Goal: Transaction & Acquisition: Purchase product/service

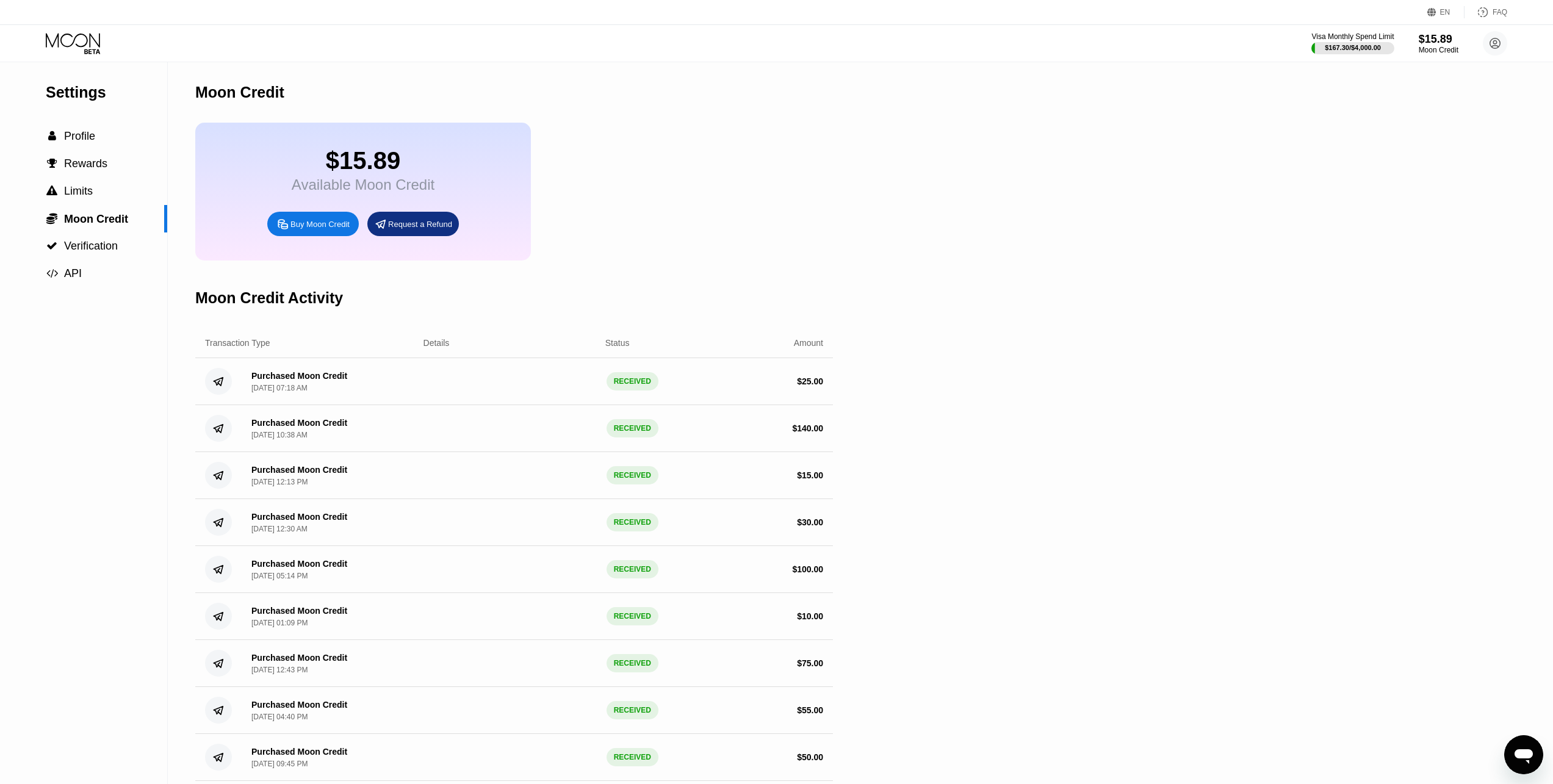
click at [332, 229] on div "Buy Moon Credit" at bounding box center [320, 224] width 59 height 11
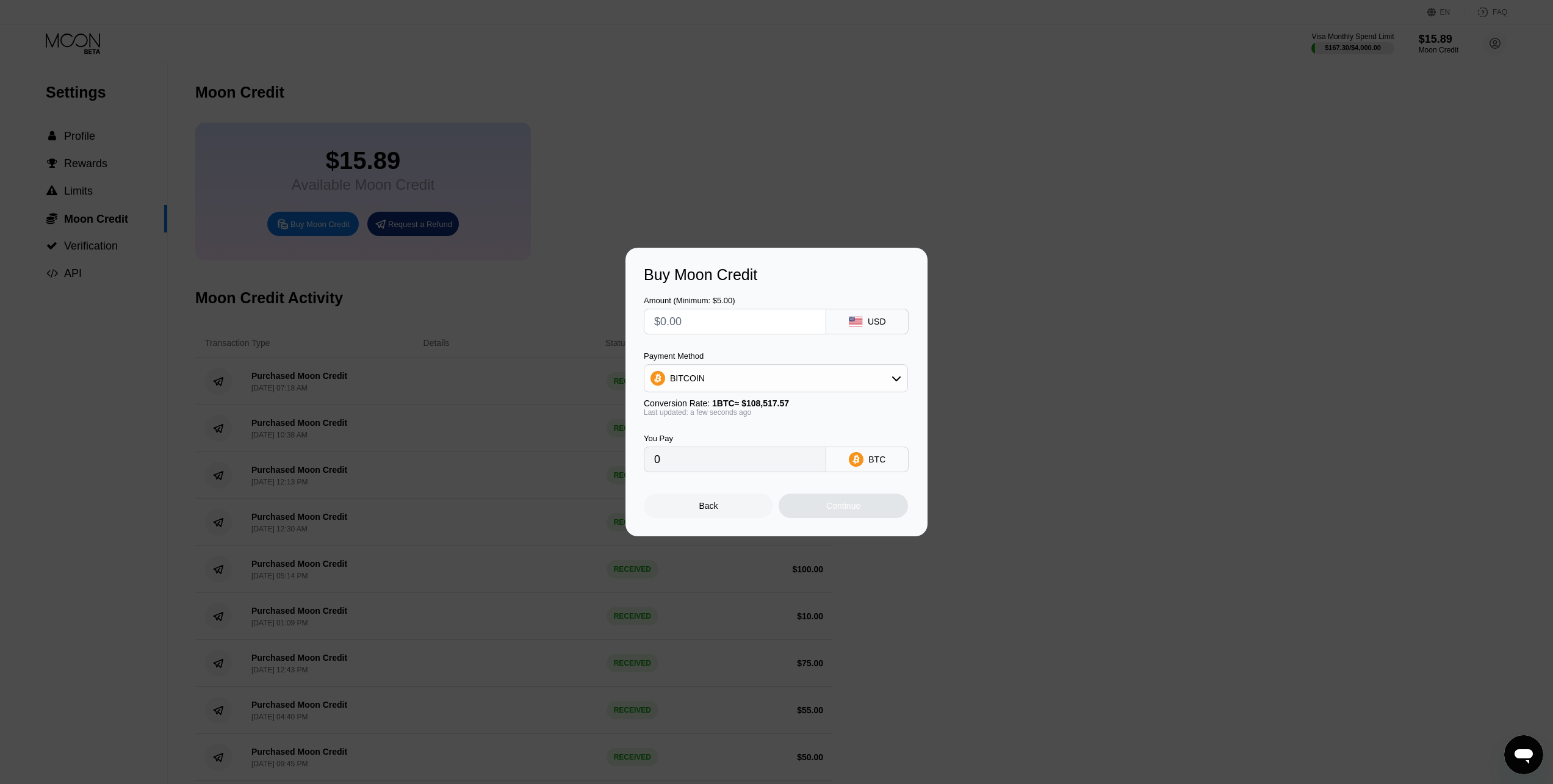
click at [685, 322] on input "text" at bounding box center [734, 321] width 162 height 24
click at [731, 378] on div "BITCOIN" at bounding box center [775, 378] width 263 height 24
click at [724, 437] on span "USDT on TRON" at bounding box center [703, 438] width 61 height 10
type input "0.00"
click at [768, 331] on input "text" at bounding box center [734, 321] width 162 height 24
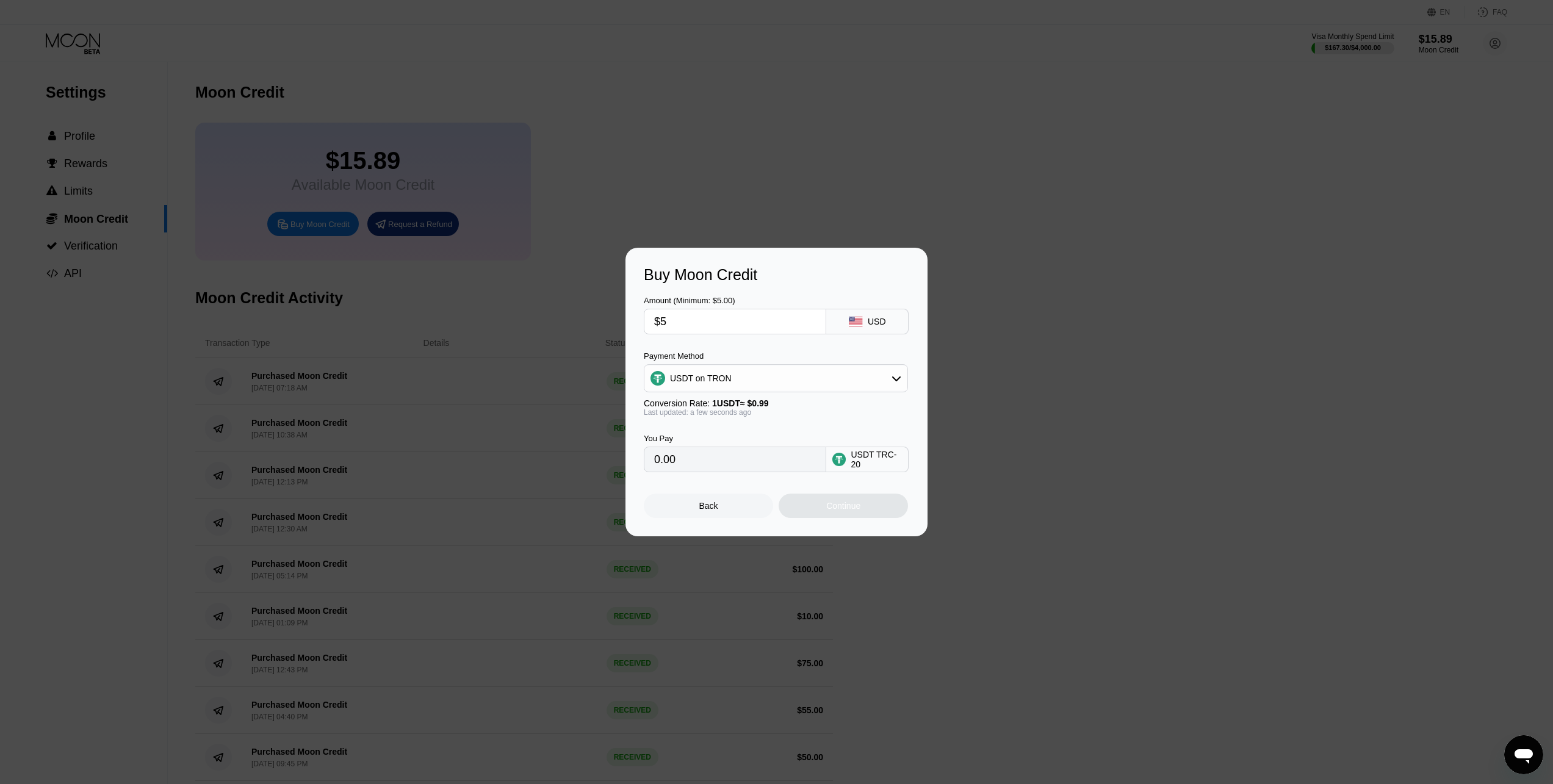
type input "$50"
type input "50.51"
type input "$50"
click at [873, 514] on div "Continue" at bounding box center [843, 506] width 130 height 24
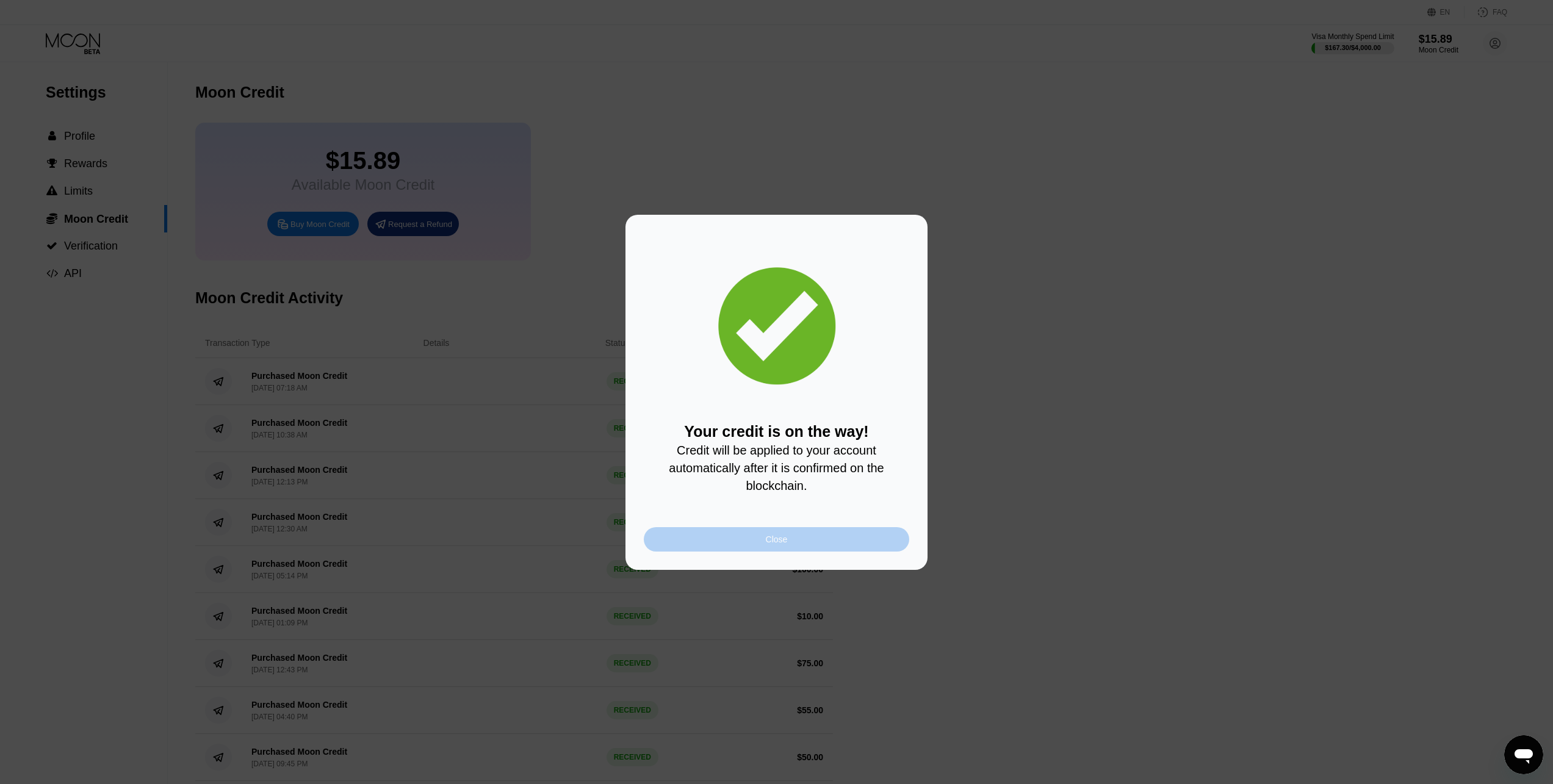
click at [808, 538] on div "Close" at bounding box center [777, 539] width 266 height 24
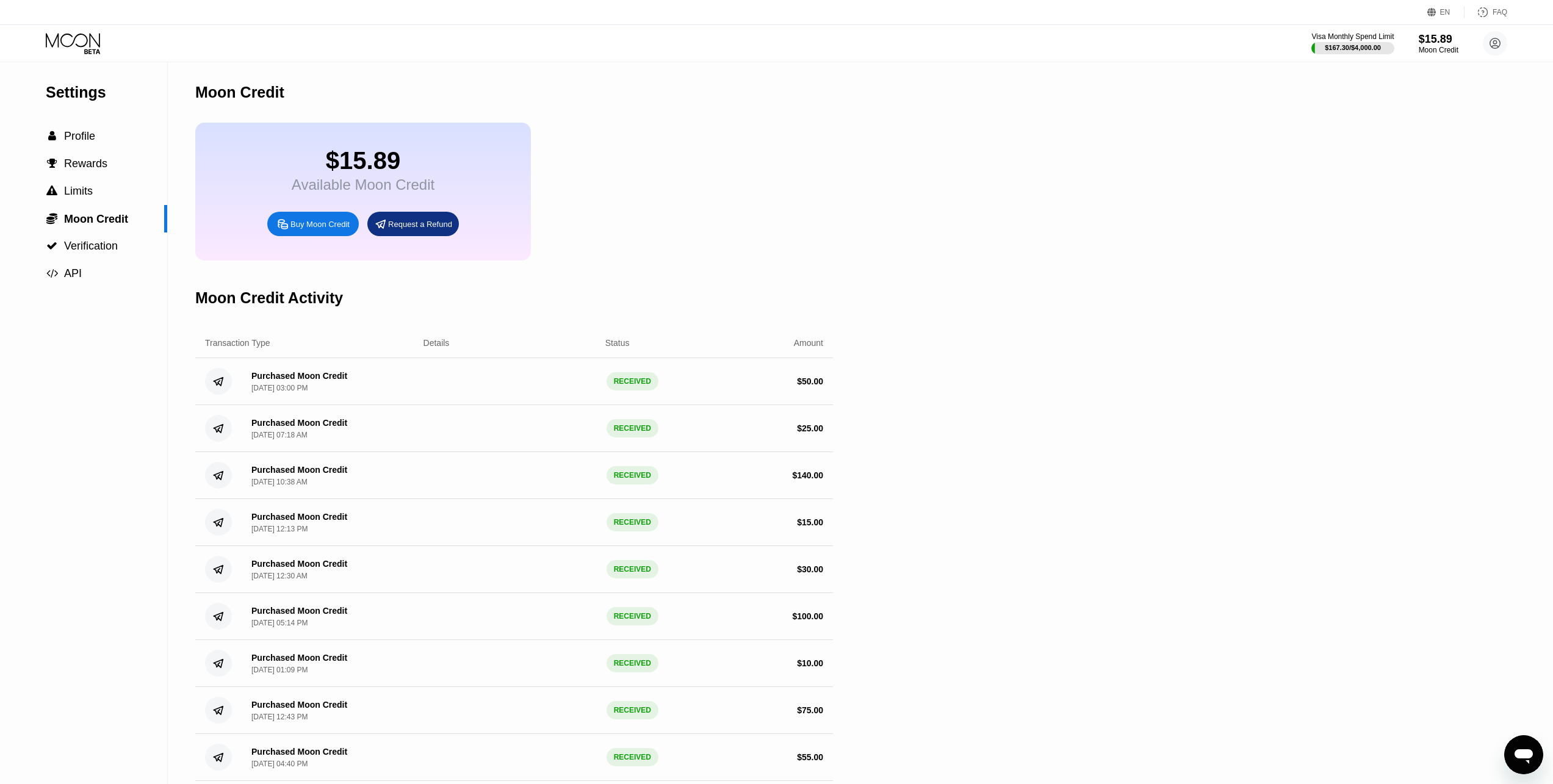
click at [83, 48] on icon at bounding box center [74, 43] width 57 height 21
